Goal: Ask a question: Seek information or help from site administrators or community

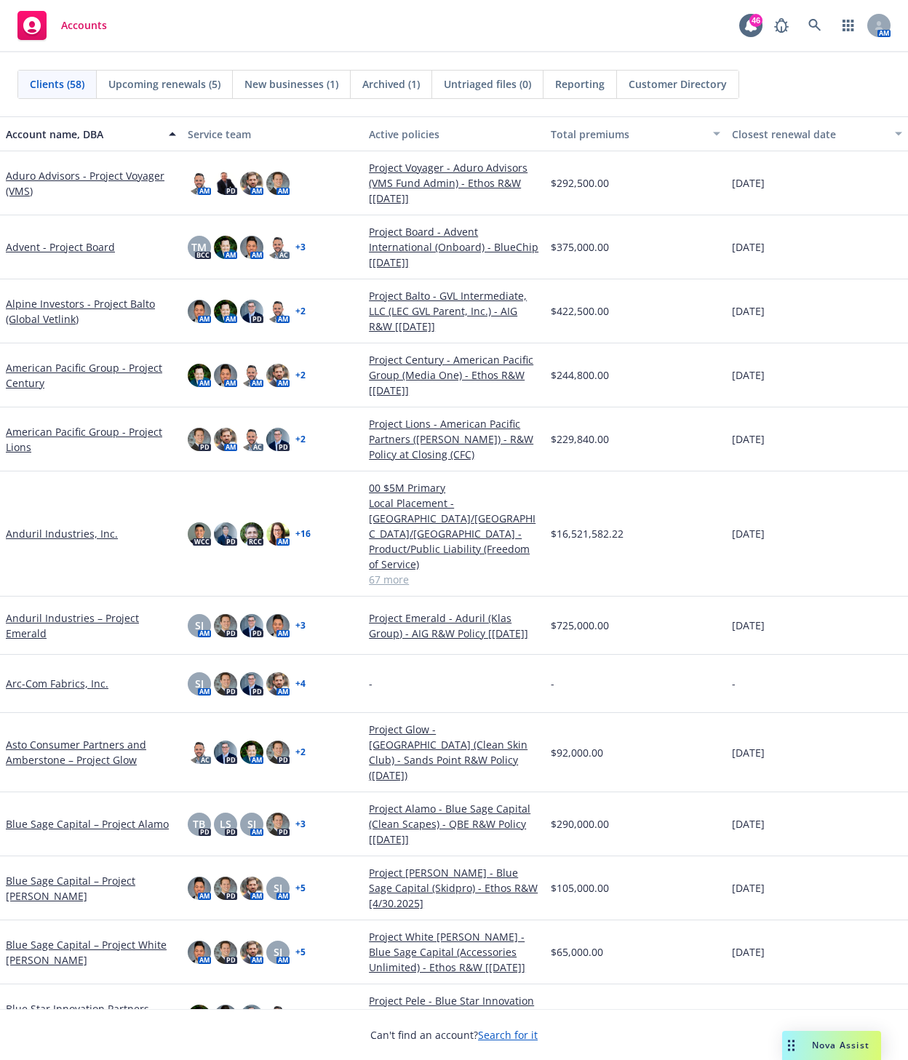
click at [832, 1046] on span "Nova Assist" at bounding box center [840, 1045] width 57 height 12
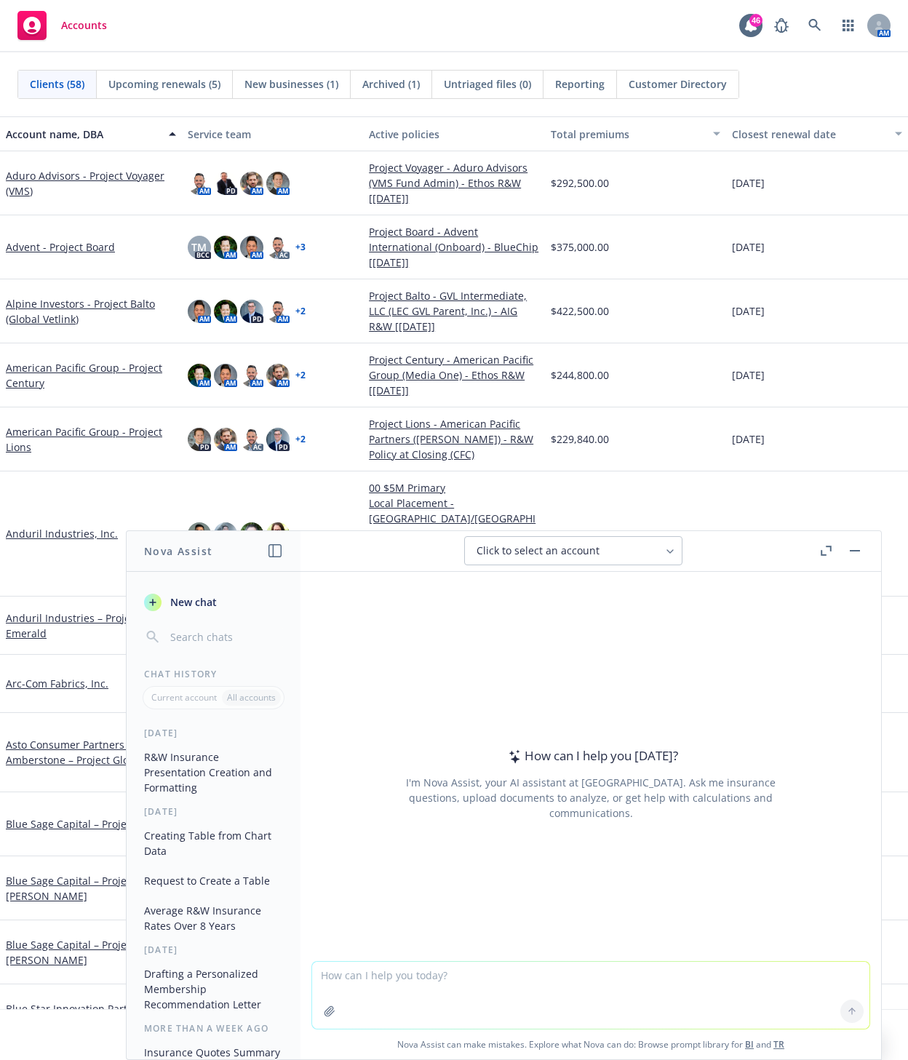
click at [375, 988] on textarea at bounding box center [590, 995] width 557 height 67
type textarea "show me a chart of private company M&A by deal count over the period of 2017 to…"
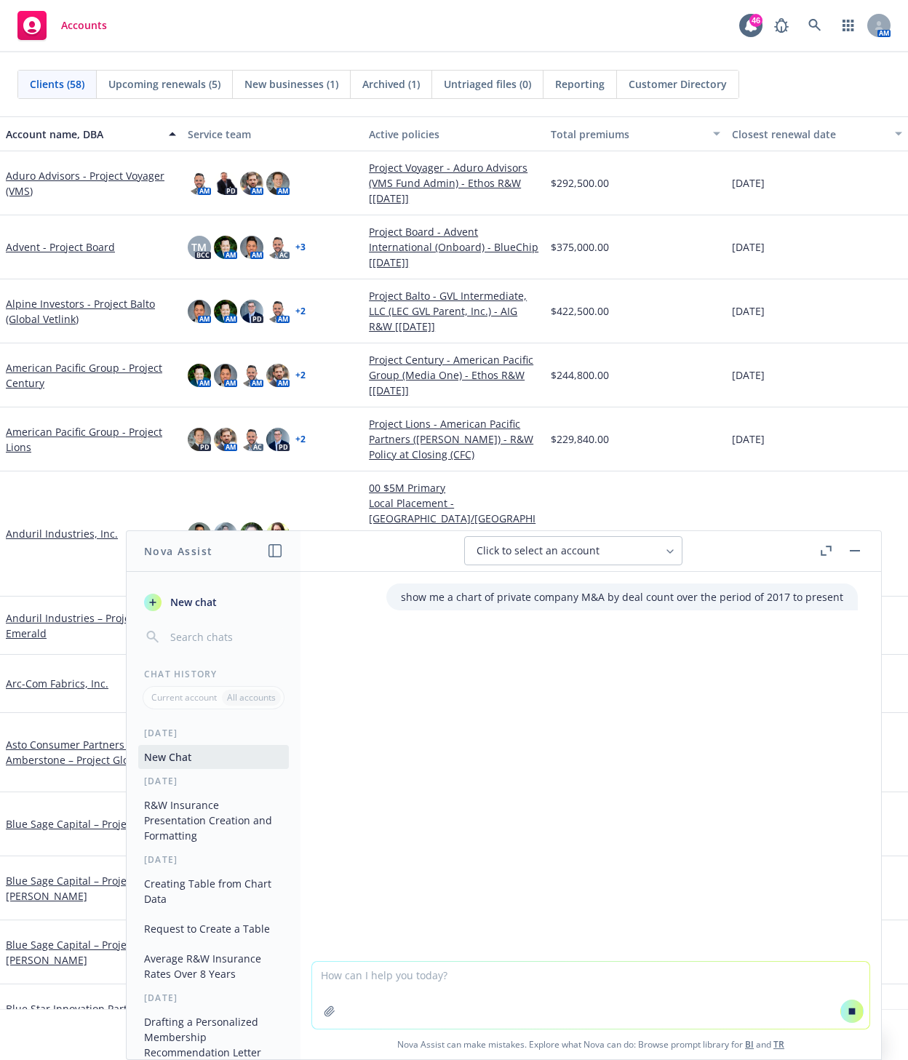
click at [822, 549] on icon "button" at bounding box center [826, 551] width 11 height 10
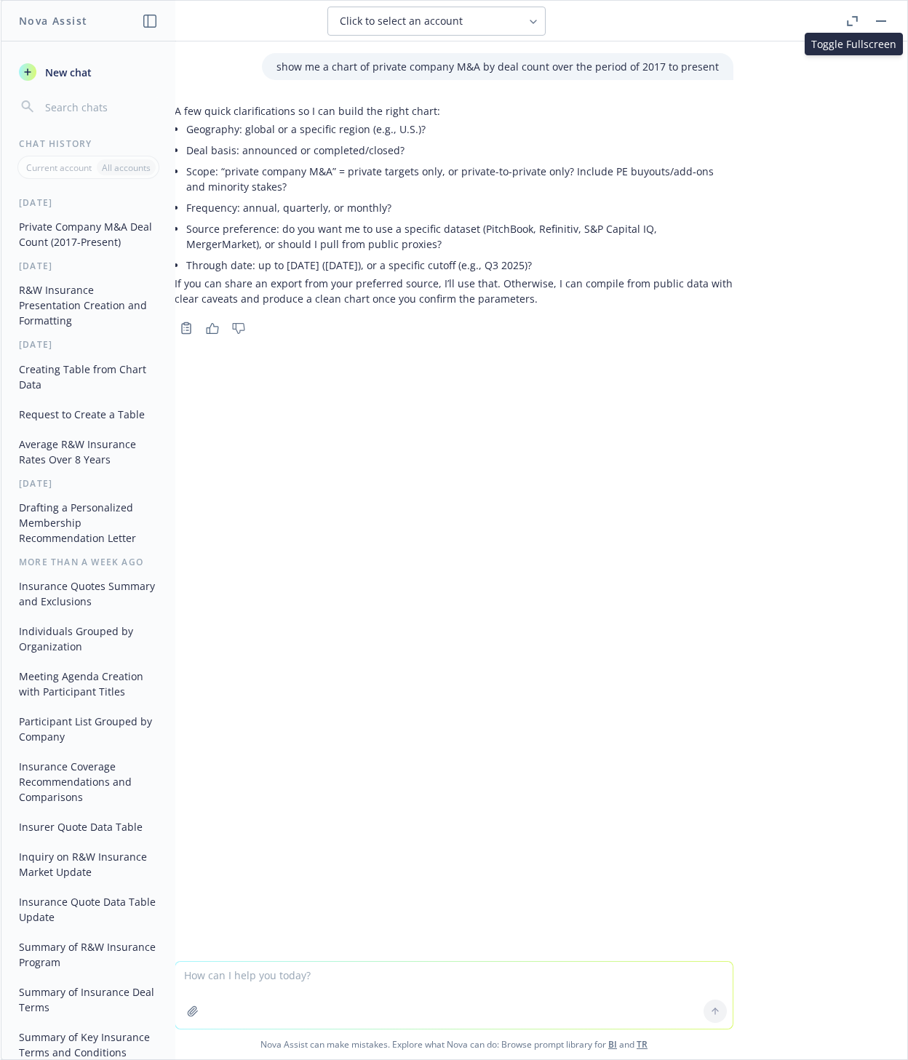
click at [290, 981] on textarea at bounding box center [453, 995] width 557 height 67
type textarea "[GEOGRAPHIC_DATA] only. private targets, quarterly, complete/closed"
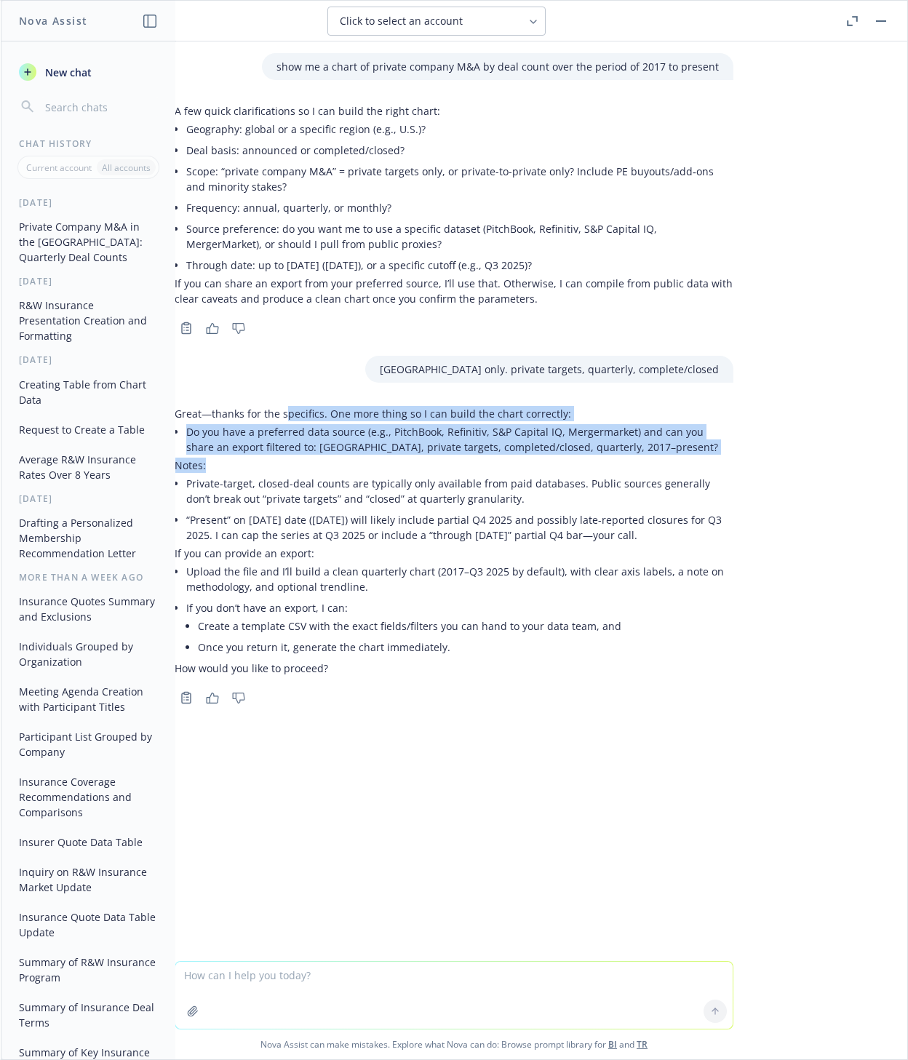
drag, startPoint x: 281, startPoint y: 407, endPoint x: 347, endPoint y: 465, distance: 87.7
click at [347, 465] on div "Great—thanks for the specifics. One more thing so I can build the chart correct…" at bounding box center [454, 541] width 559 height 270
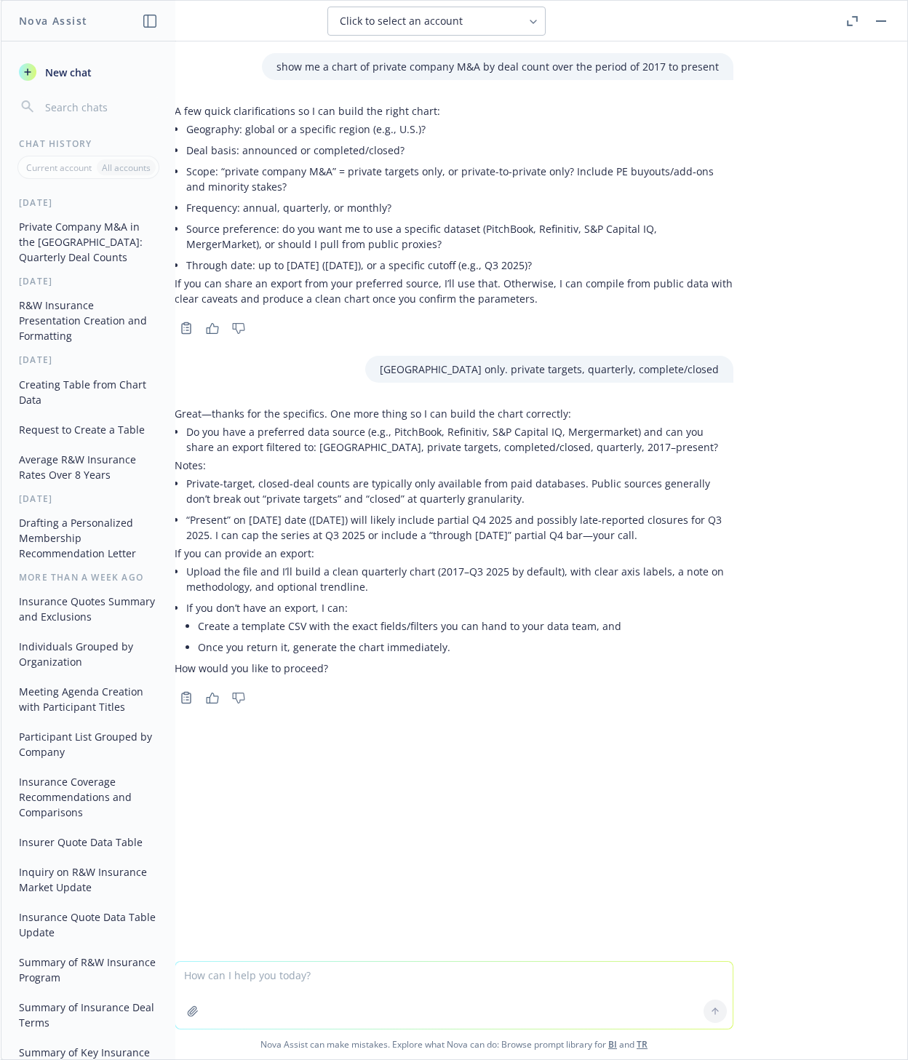
click at [351, 514] on li "“Present” on [DATE] date ([DATE]) will likely include partial Q4 2025 and possi…" at bounding box center [459, 527] width 547 height 36
click at [250, 985] on textarea at bounding box center [453, 995] width 557 height 67
type textarea "no preference on data source"
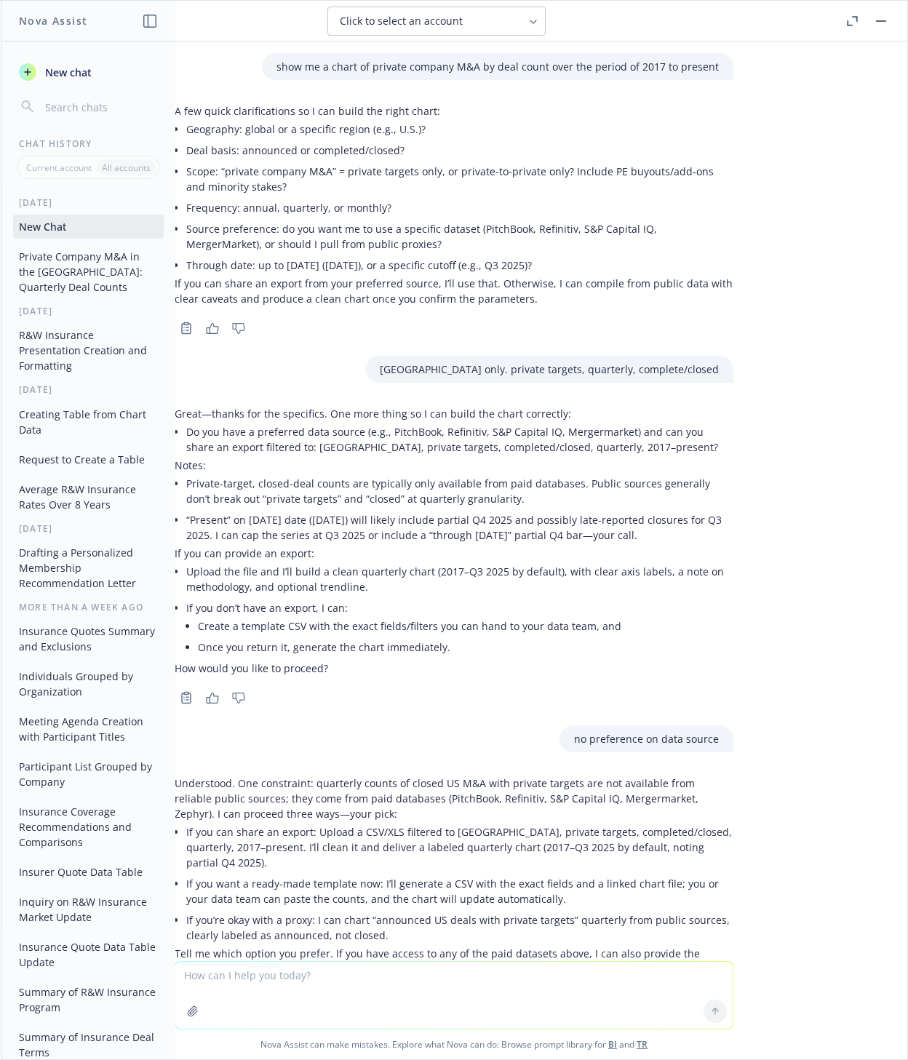
scroll to position [67, 0]
